Goal: Information Seeking & Learning: Learn about a topic

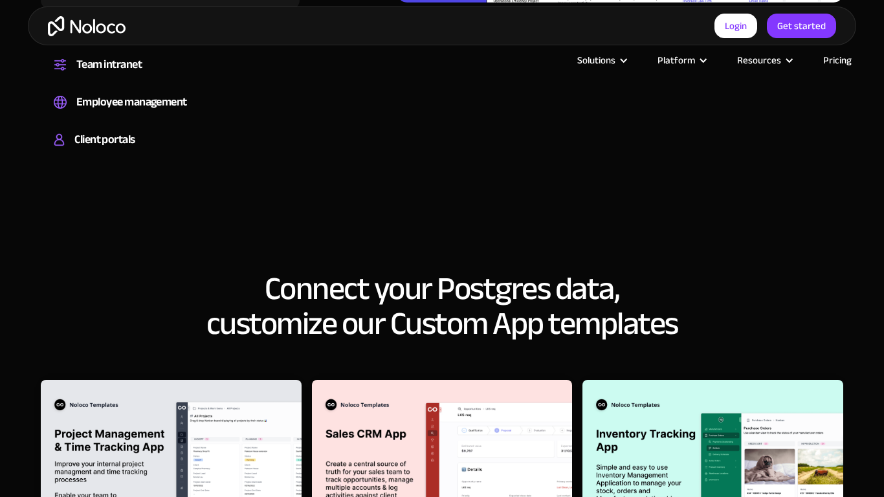
scroll to position [1601, 0]
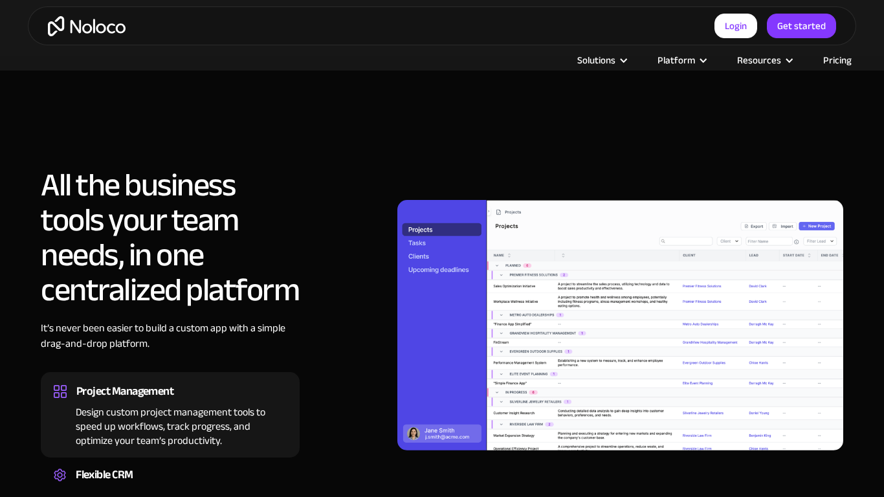
scroll to position [1184, 0]
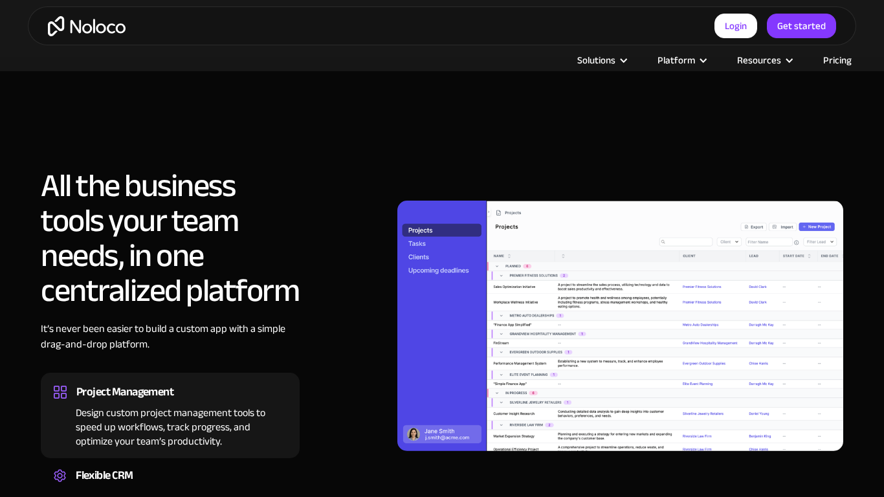
scroll to position [1602, 0]
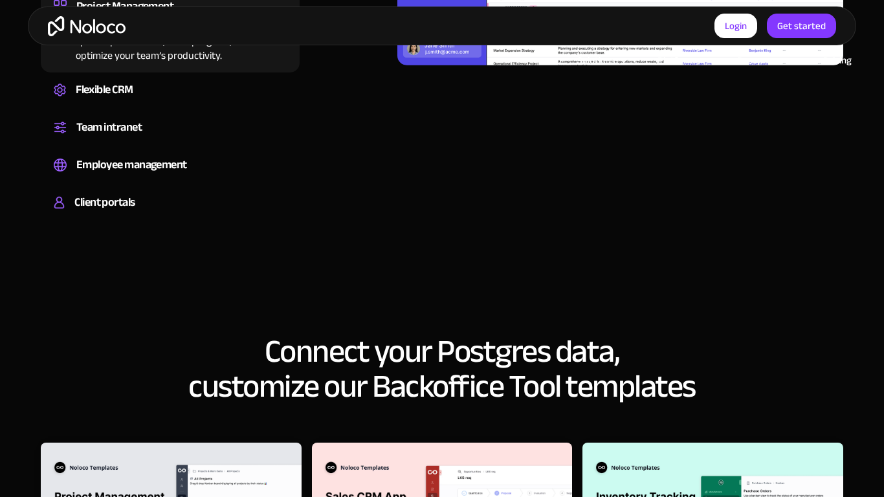
scroll to position [1600, 0]
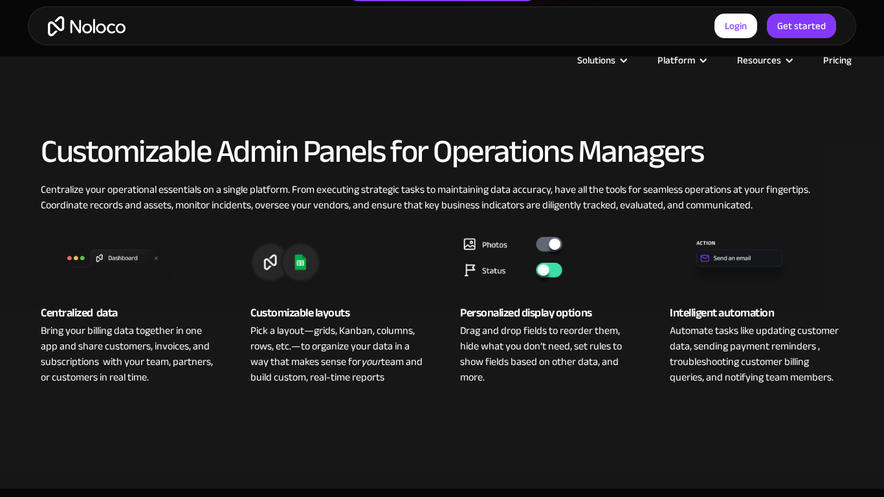
scroll to position [766, 0]
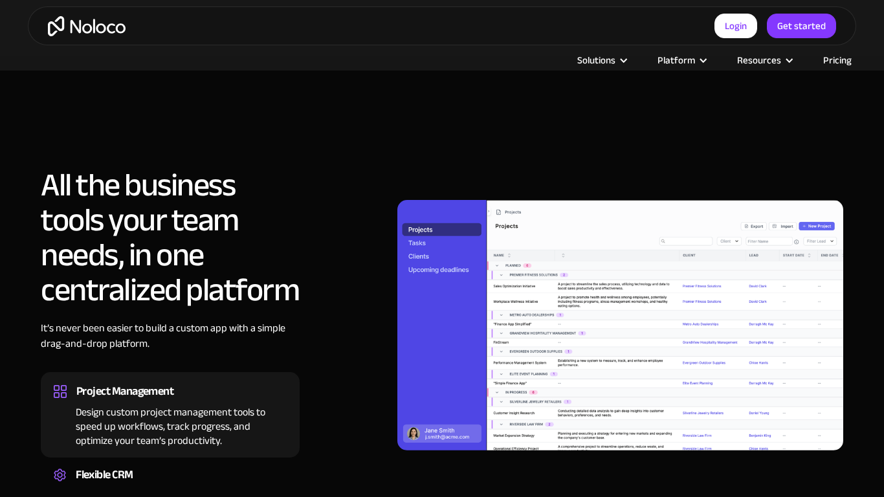
scroll to position [1184, 0]
